Goal: Check status: Check status

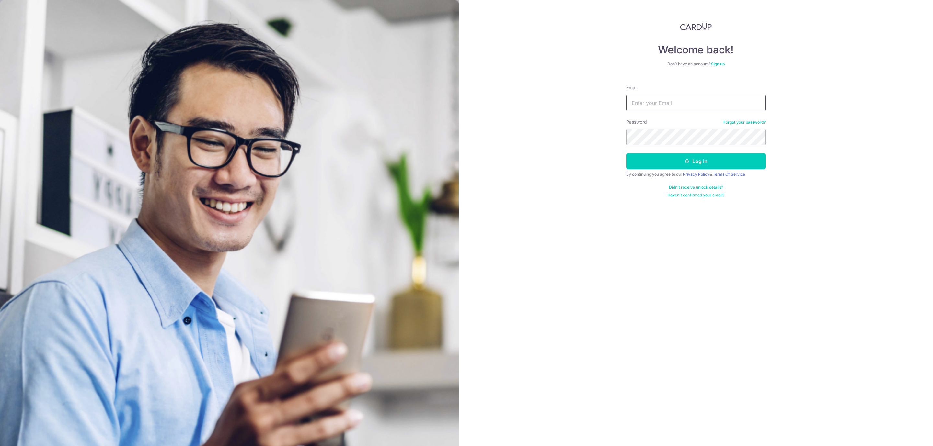
type input "[EMAIL_ADDRESS][DOMAIN_NAME]"
click at [626, 153] on button "Log in" at bounding box center [695, 161] width 139 height 16
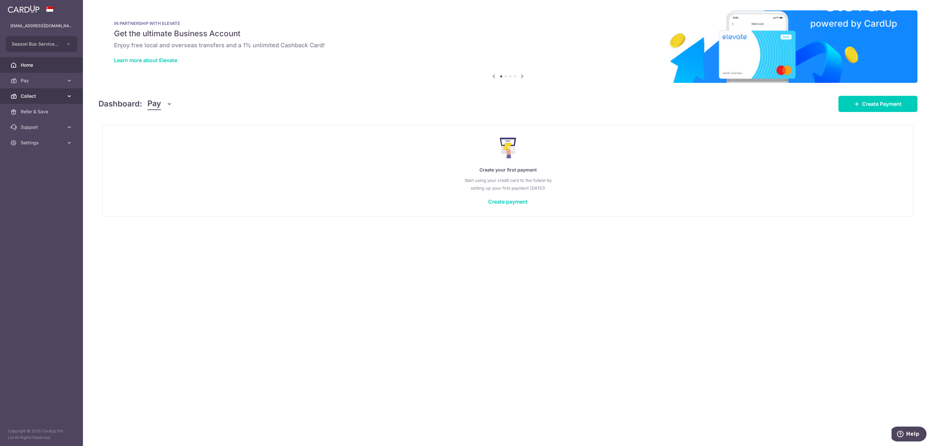
click at [34, 97] on span "Collect" at bounding box center [42, 96] width 43 height 6
click at [39, 114] on span "Dashboard" at bounding box center [42, 111] width 43 height 6
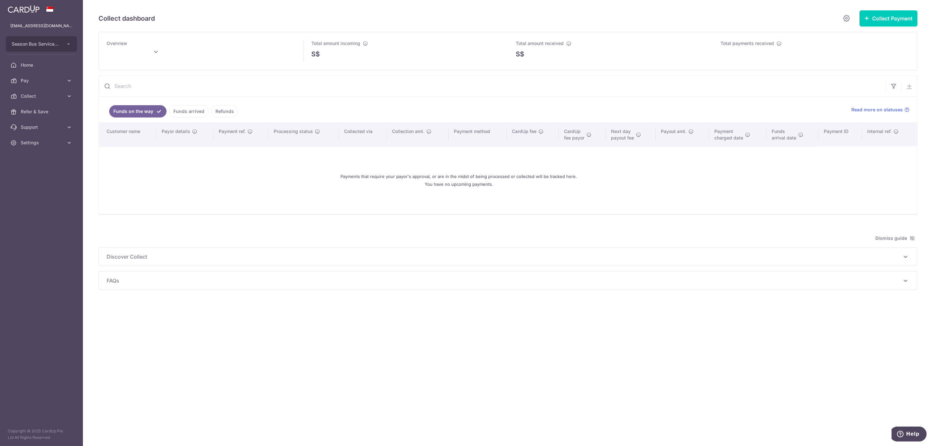
click at [183, 114] on link "Funds arrived" at bounding box center [189, 111] width 40 height 12
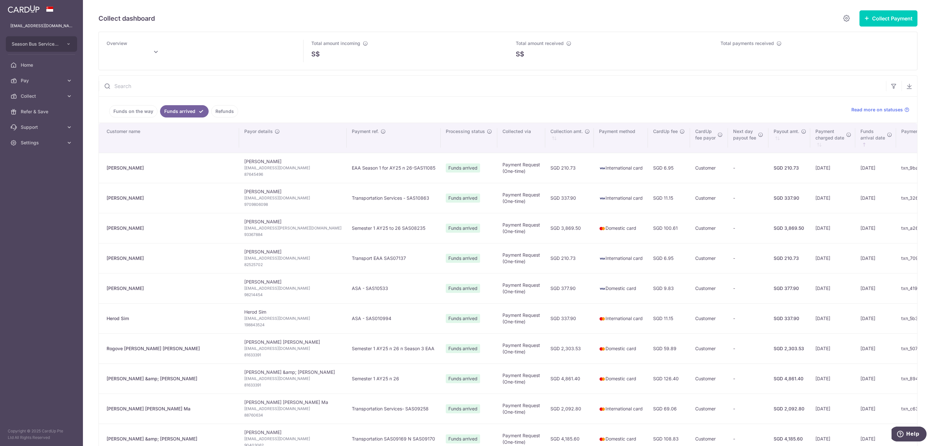
type input "September 2025"
click at [147, 84] on input "text" at bounding box center [492, 86] width 787 height 21
paste input "txn_9297f7d5c5a"
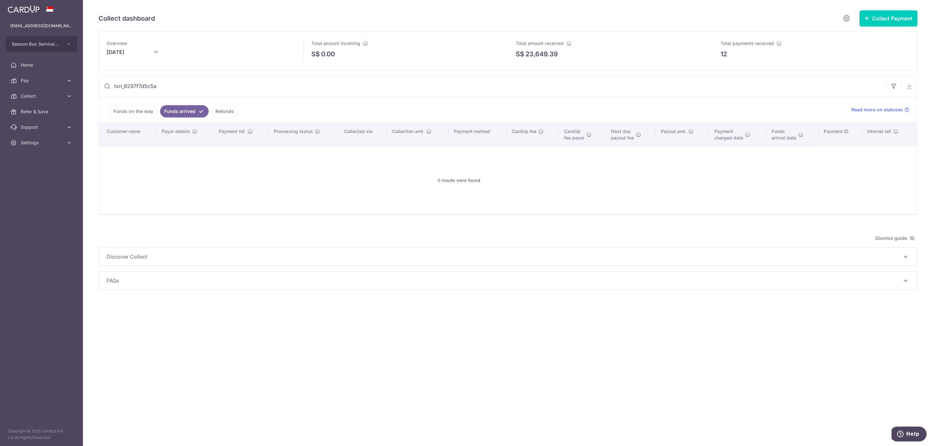
click at [137, 114] on link "Funds on the way" at bounding box center [133, 111] width 48 height 12
click at [222, 113] on link "Refunds" at bounding box center [224, 111] width 27 height 12
click at [180, 111] on link "Funds arrived" at bounding box center [180, 111] width 40 height 12
drag, startPoint x: 157, startPoint y: 88, endPoint x: 162, endPoint y: 88, distance: 4.9
click at [159, 88] on input "txn_9297f7d5c5a" at bounding box center [492, 86] width 787 height 21
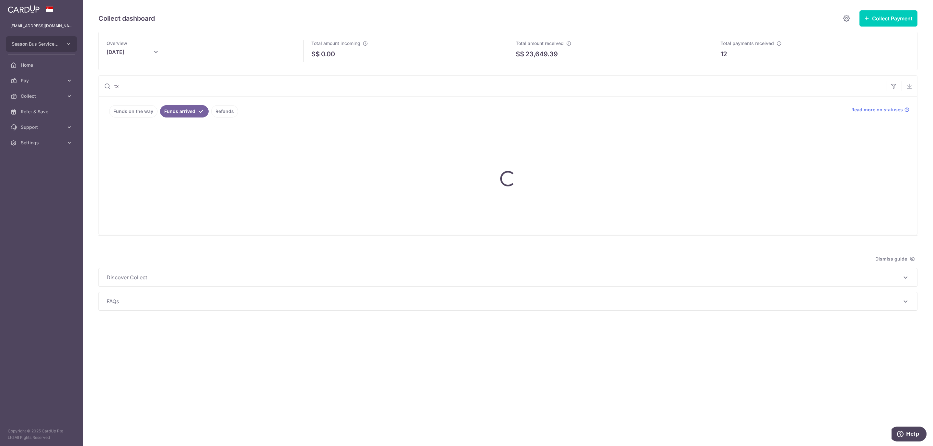
type input "t"
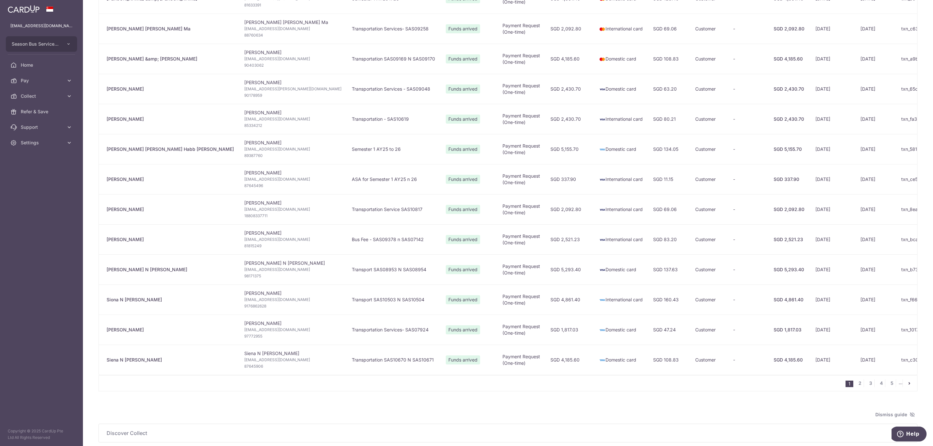
scroll to position [389, 0]
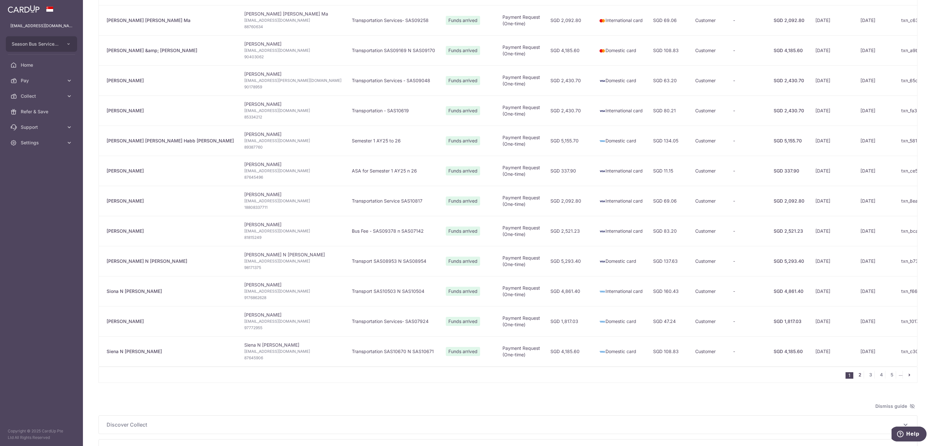
click at [856, 379] on link "2" at bounding box center [860, 375] width 8 height 8
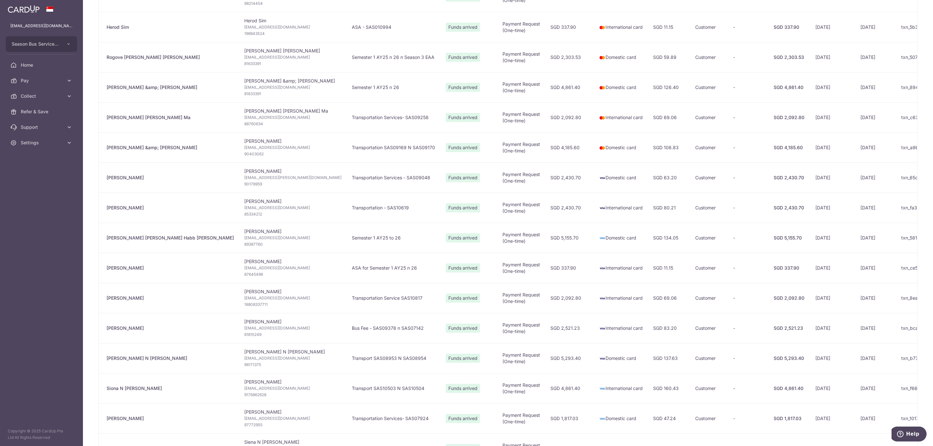
scroll to position [446, 0]
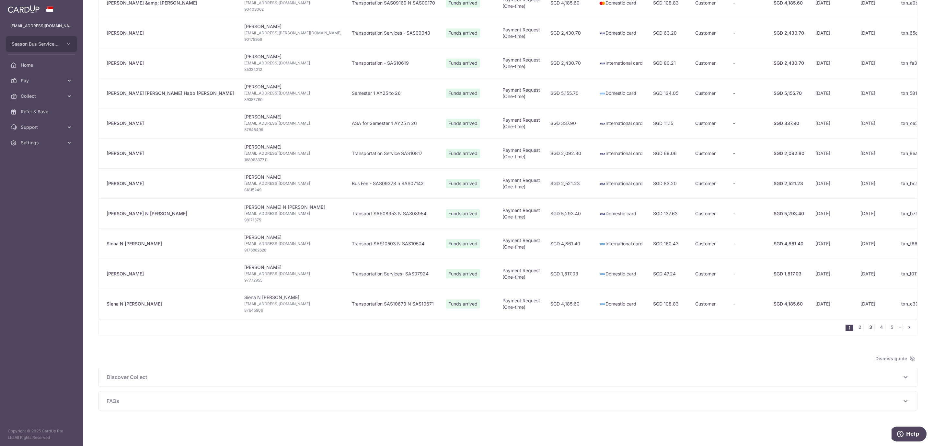
click at [866, 326] on link "3" at bounding box center [870, 328] width 8 height 8
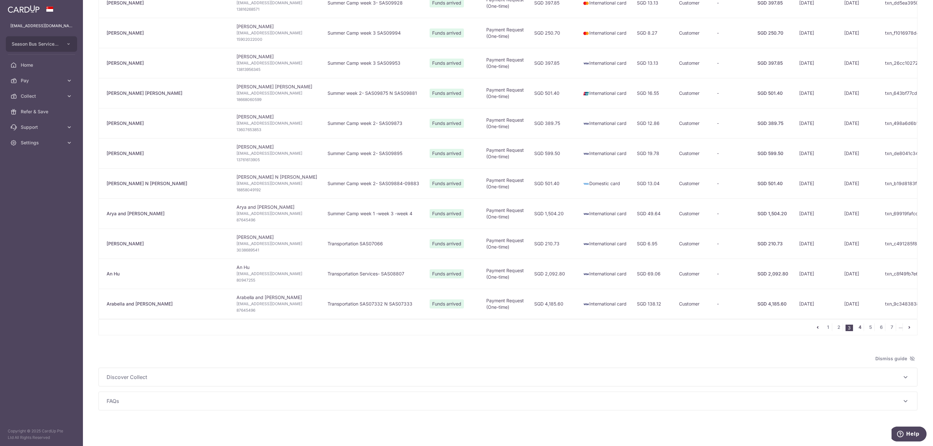
click at [856, 326] on link "4" at bounding box center [860, 328] width 8 height 8
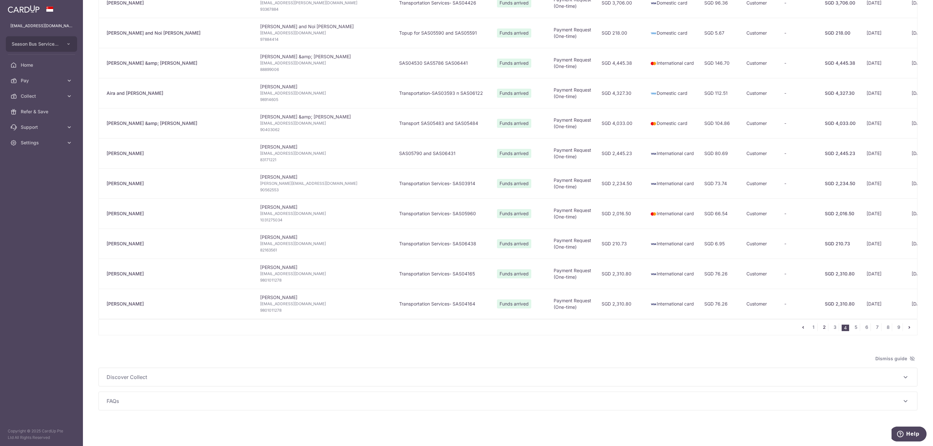
click at [820, 327] on link "2" at bounding box center [824, 328] width 8 height 8
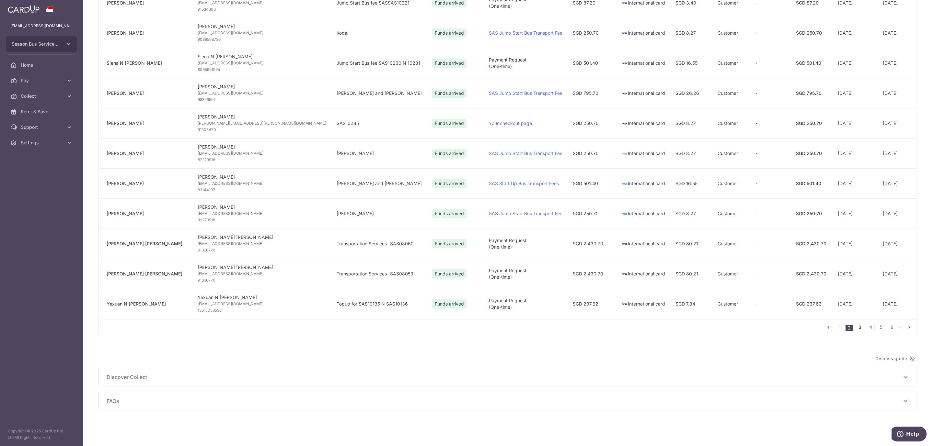
click at [856, 325] on link "3" at bounding box center [860, 328] width 8 height 8
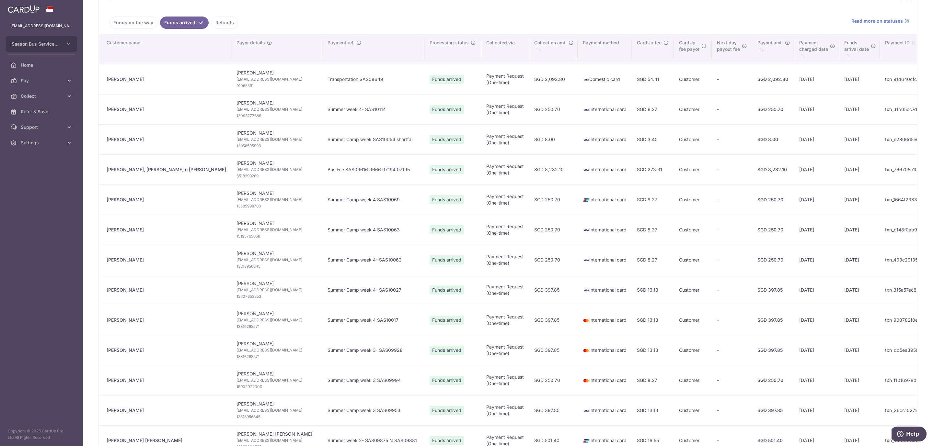
scroll to position [0, 0]
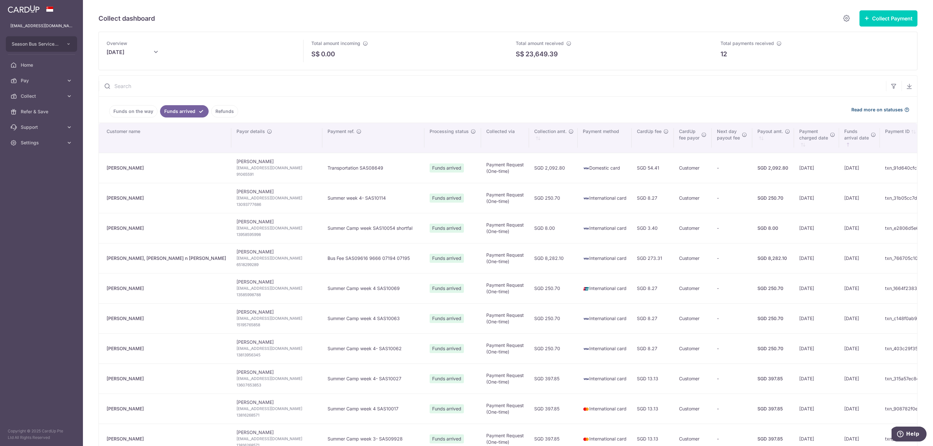
click at [875, 110] on span "Read more on statuses" at bounding box center [876, 110] width 51 height 6
click at [154, 87] on input "text" at bounding box center [492, 86] width 787 height 21
paste input "txn_9297f7d5c5a"
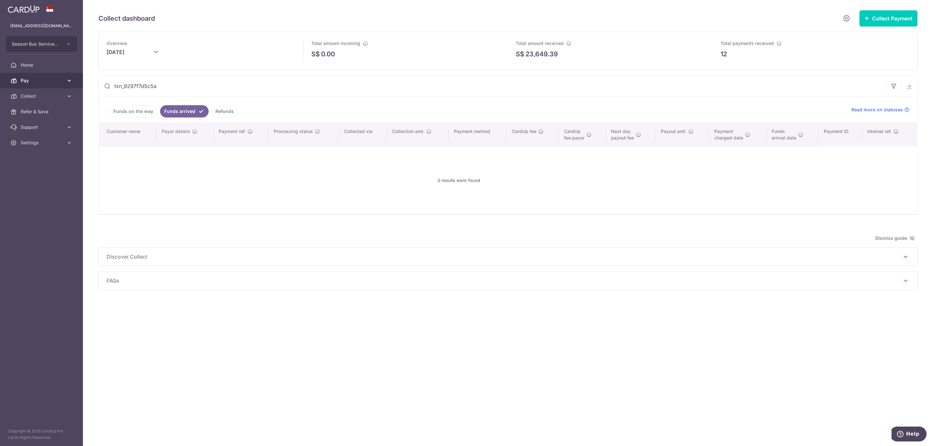
type input "txn_9297f7d5c5a"
click at [45, 82] on span "Pay" at bounding box center [42, 80] width 43 height 6
click at [51, 97] on span "Payments" at bounding box center [42, 96] width 43 height 6
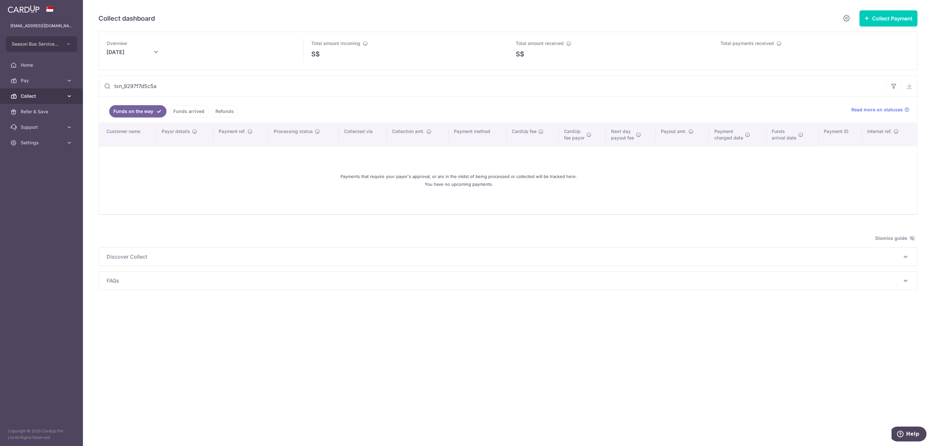
click at [37, 97] on span "Collect" at bounding box center [42, 96] width 43 height 6
click at [42, 112] on span "Dashboard" at bounding box center [42, 111] width 43 height 6
click at [61, 95] on span "Collect" at bounding box center [42, 96] width 43 height 6
click at [39, 131] on link "Payment Pages" at bounding box center [41, 128] width 83 height 16
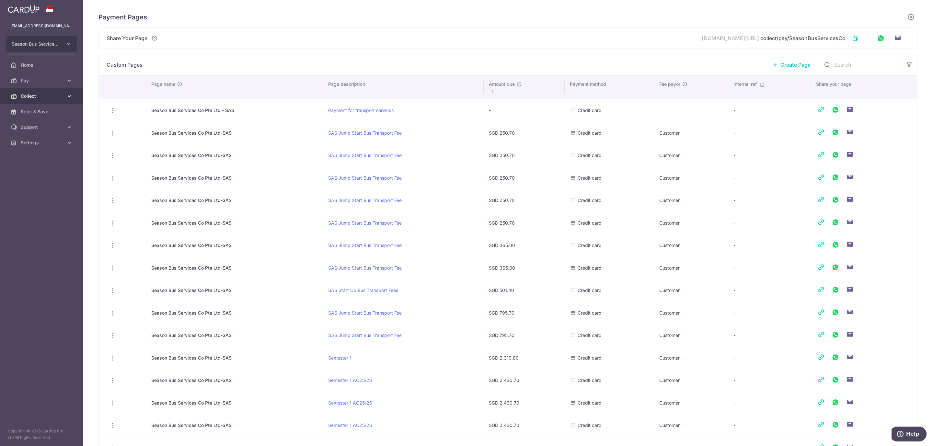
click at [40, 97] on span "Collect" at bounding box center [42, 96] width 43 height 6
click at [58, 138] on link "Payment Requests" at bounding box center [41, 143] width 83 height 16
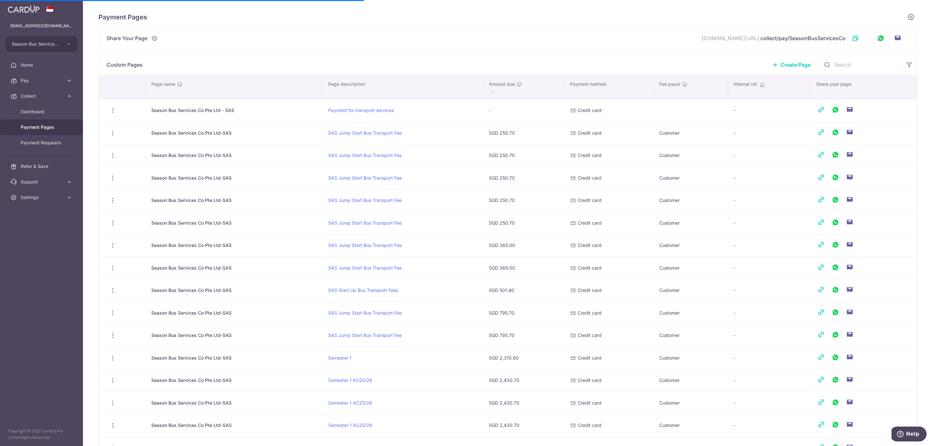
click at [841, 66] on input "text" at bounding box center [859, 64] width 83 height 21
paste input "txn_9297f7d5c5a"
type input "txn_9297f7d5c5a"
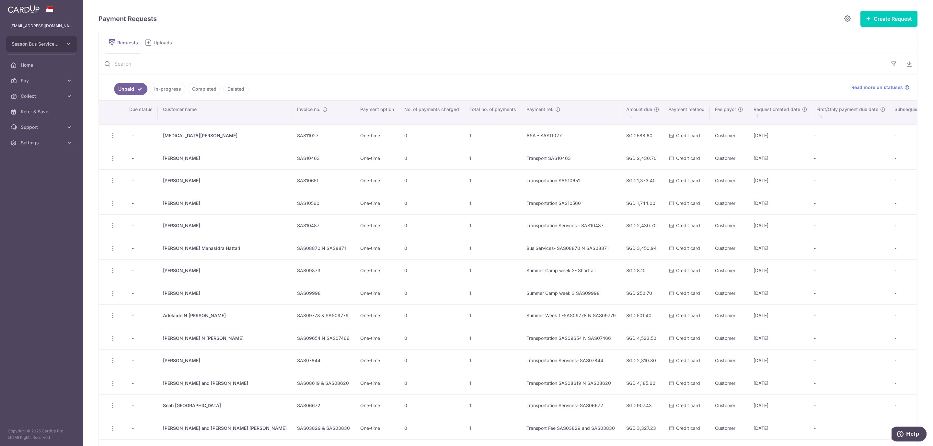
click at [132, 63] on input "text" at bounding box center [492, 63] width 787 height 21
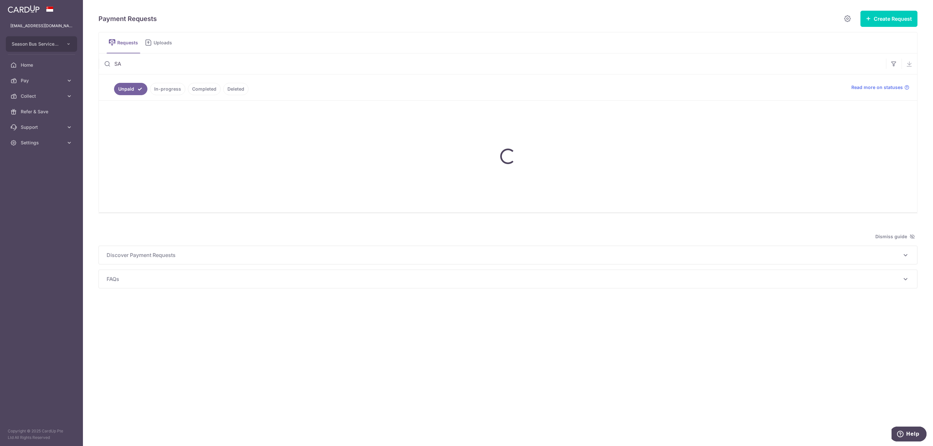
type input "S"
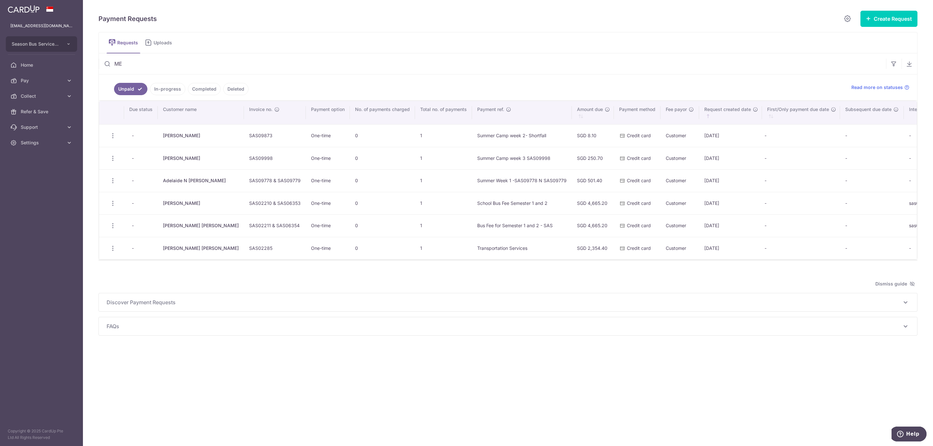
type input "ME"
